Goal: Information Seeking & Learning: Learn about a topic

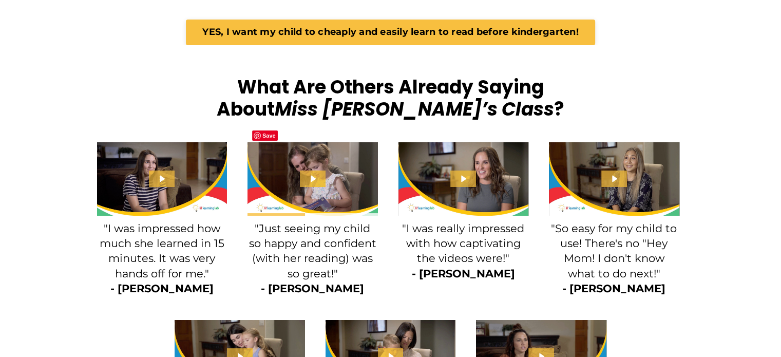
scroll to position [1281, 0]
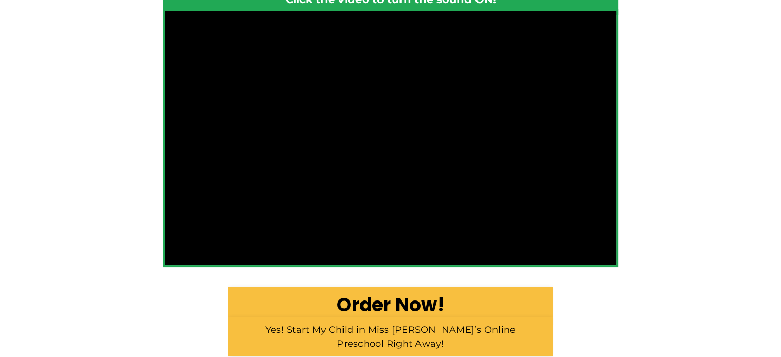
scroll to position [206, 0]
